Goal: Task Accomplishment & Management: Use online tool/utility

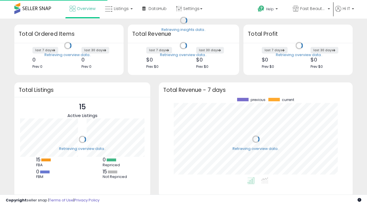
scroll to position [80, 182]
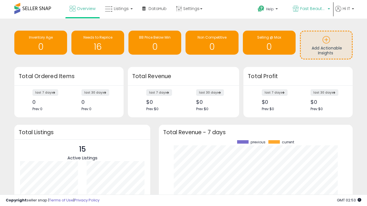
click at [311, 9] on span "Fast Beauty ([GEOGRAPHIC_DATA])" at bounding box center [313, 9] width 26 height 6
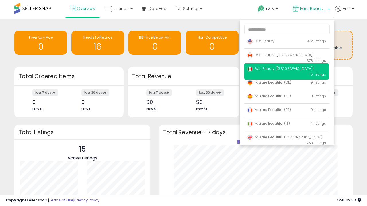
click at [286, 138] on span "You are Beautiful ([GEOGRAPHIC_DATA])" at bounding box center [284, 137] width 75 height 5
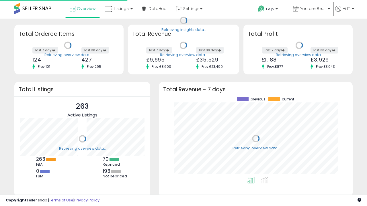
scroll to position [80, 182]
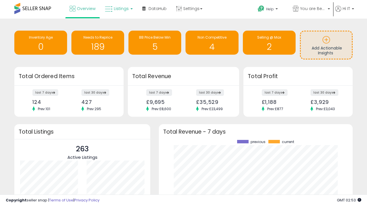
click at [118, 9] on span "Listings" at bounding box center [121, 9] width 15 height 6
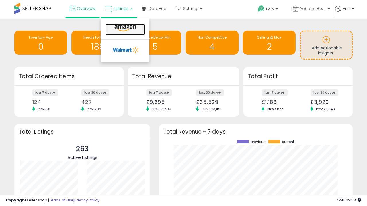
click at [124, 28] on icon at bounding box center [125, 28] width 25 height 7
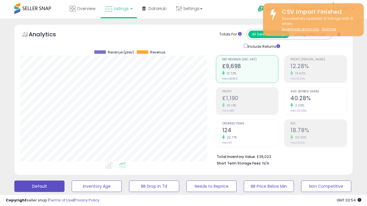
scroll to position [117, 195]
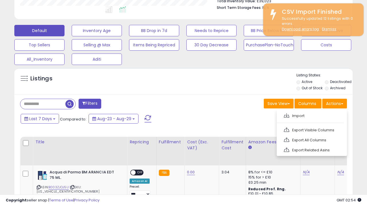
click at [286, 115] on span at bounding box center [286, 115] width 5 height 4
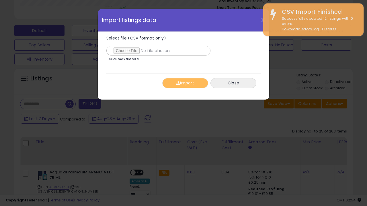
type input "**********"
click at [185, 83] on button "Import" at bounding box center [185, 83] width 46 height 10
